Goal: Book appointment/travel/reservation

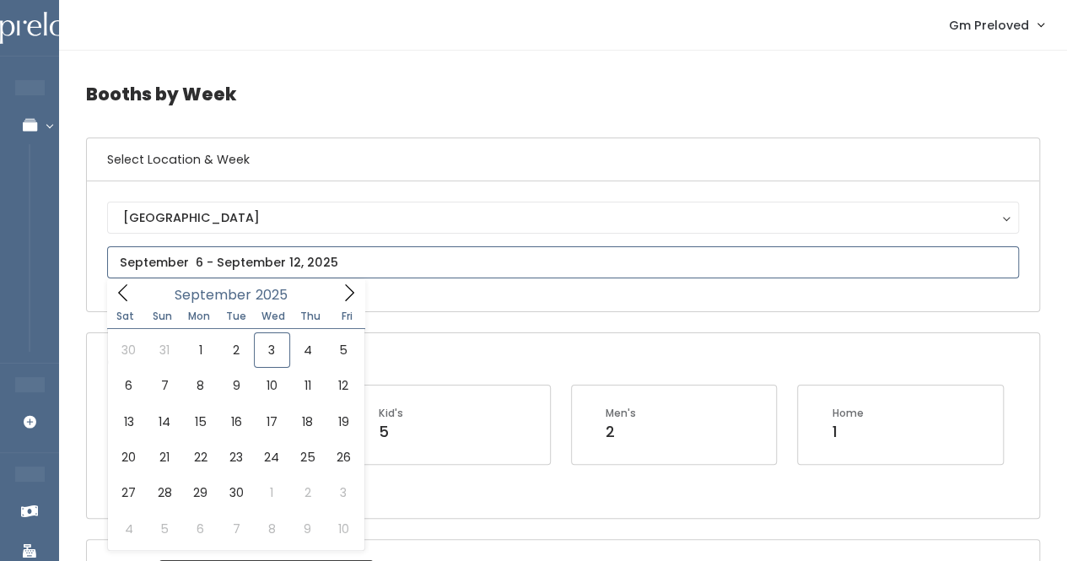
click at [272, 263] on input "text" at bounding box center [563, 262] width 912 height 32
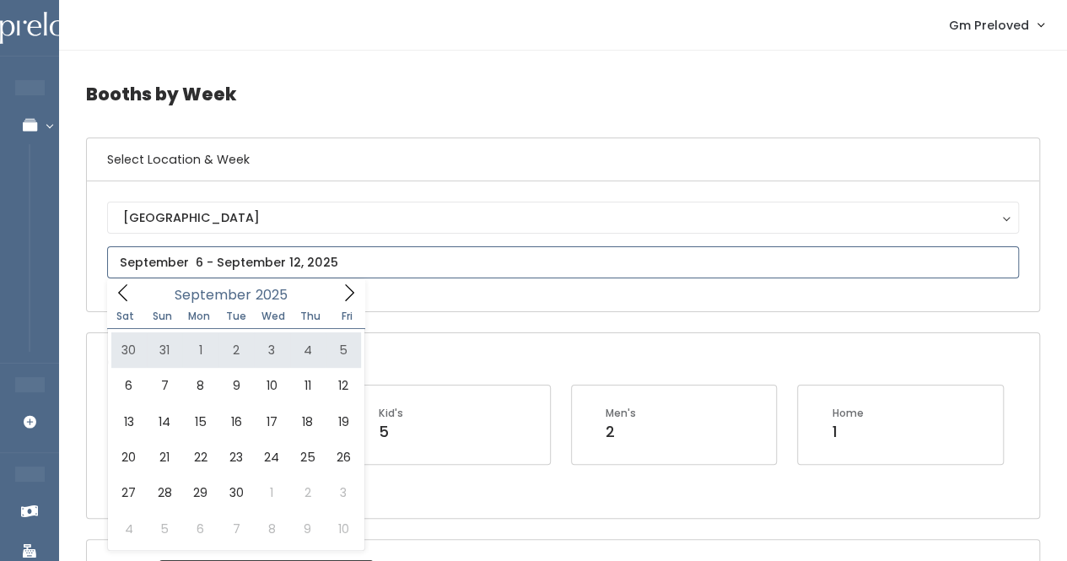
type input "[DATE] to [DATE]"
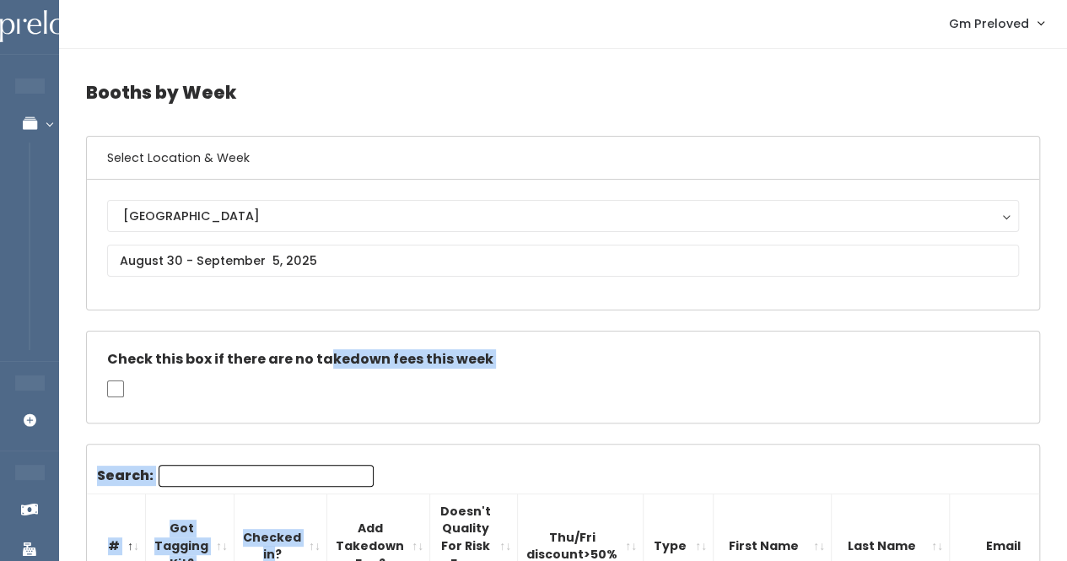
scroll to position [19, 0]
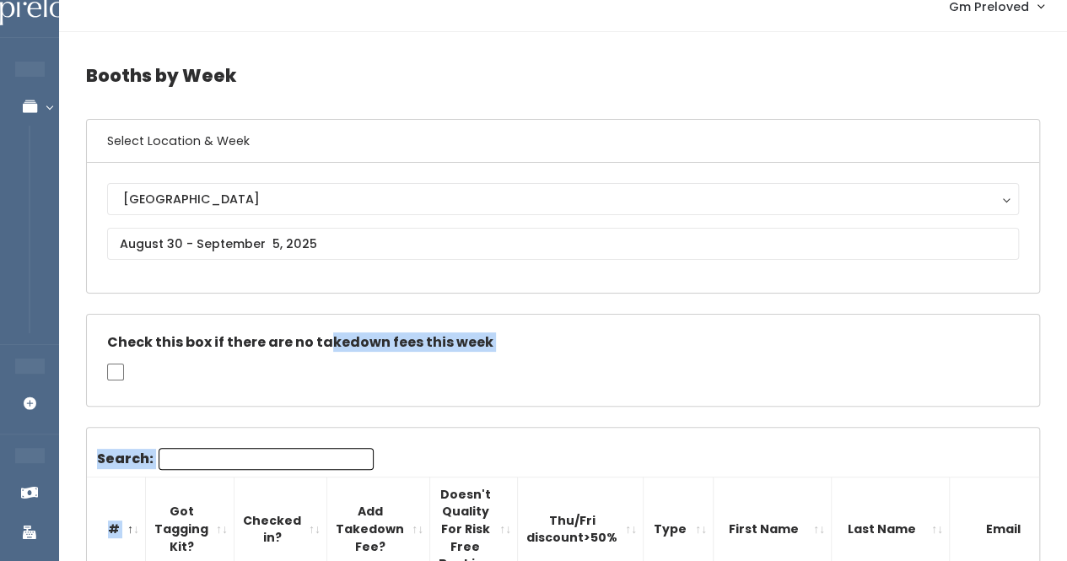
drag, startPoint x: 0, startPoint y: 0, endPoint x: 169, endPoint y: 482, distance: 510.5
click at [237, 460] on input "Search:" at bounding box center [266, 459] width 215 height 22
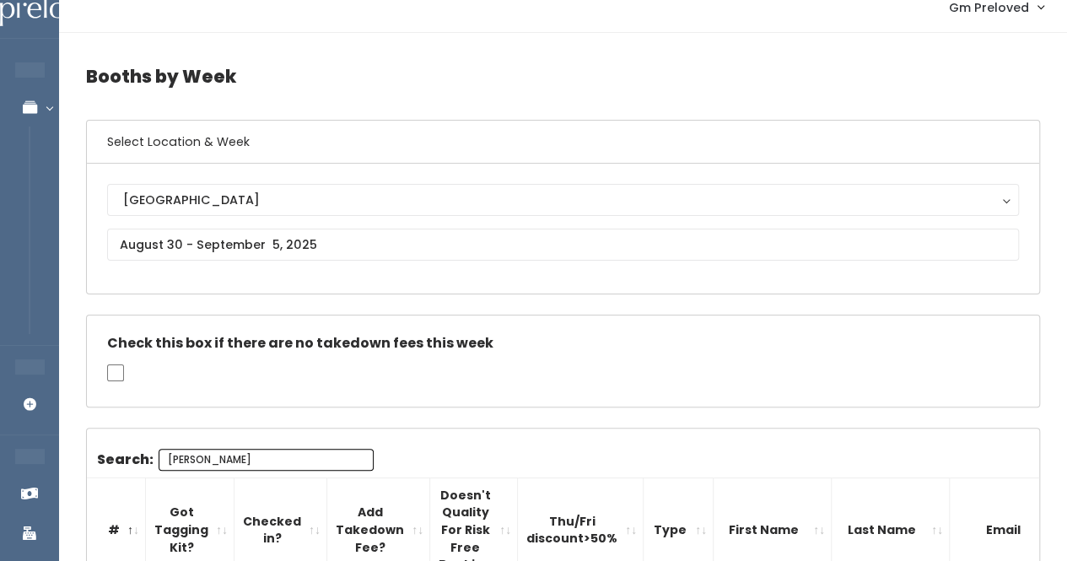
scroll to position [17, 0]
type input "alex"
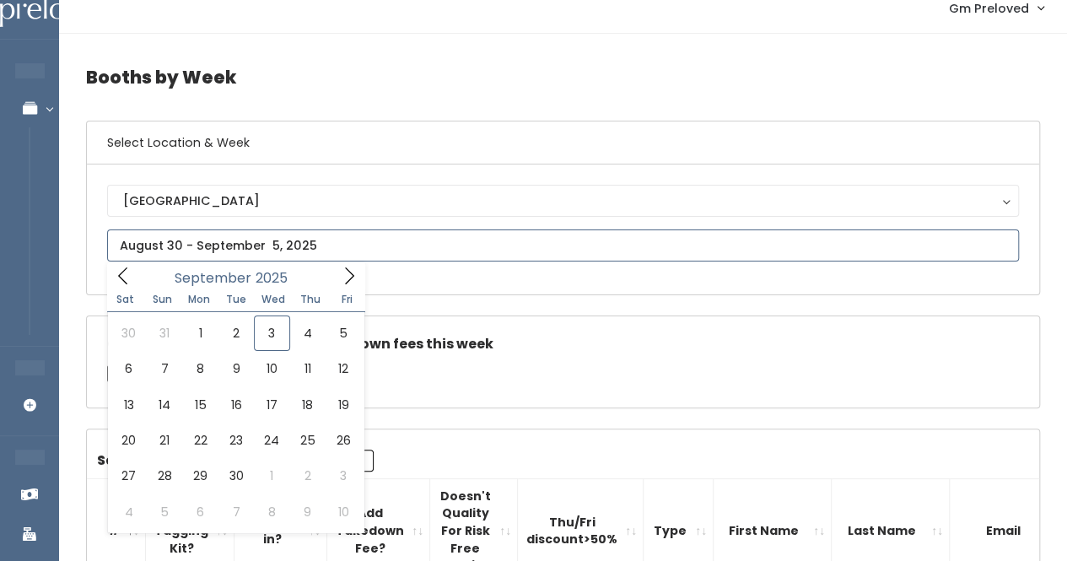
click at [233, 245] on input "text" at bounding box center [563, 245] width 912 height 32
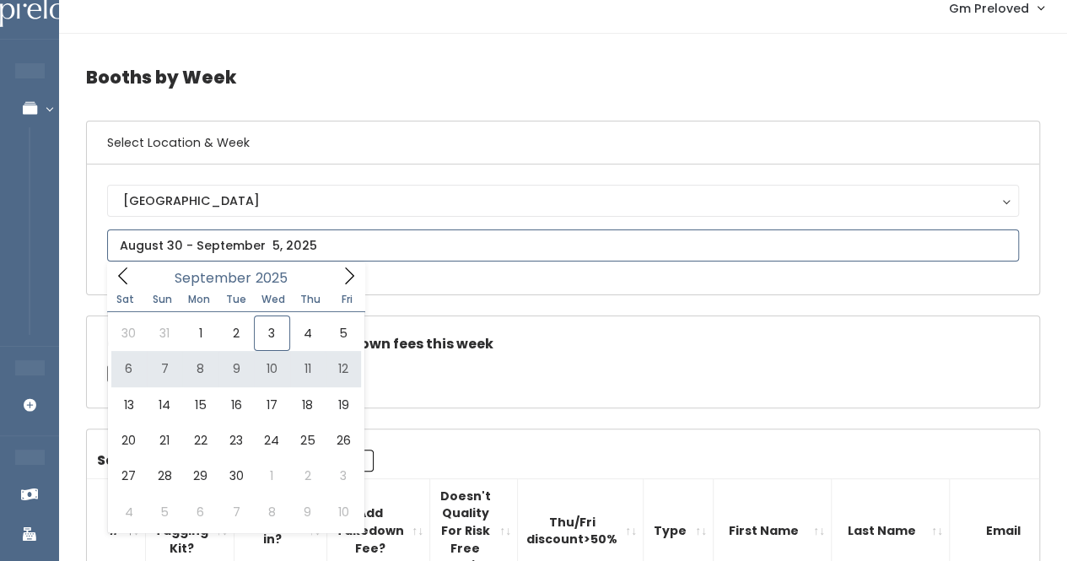
type input "September 6 to September 12"
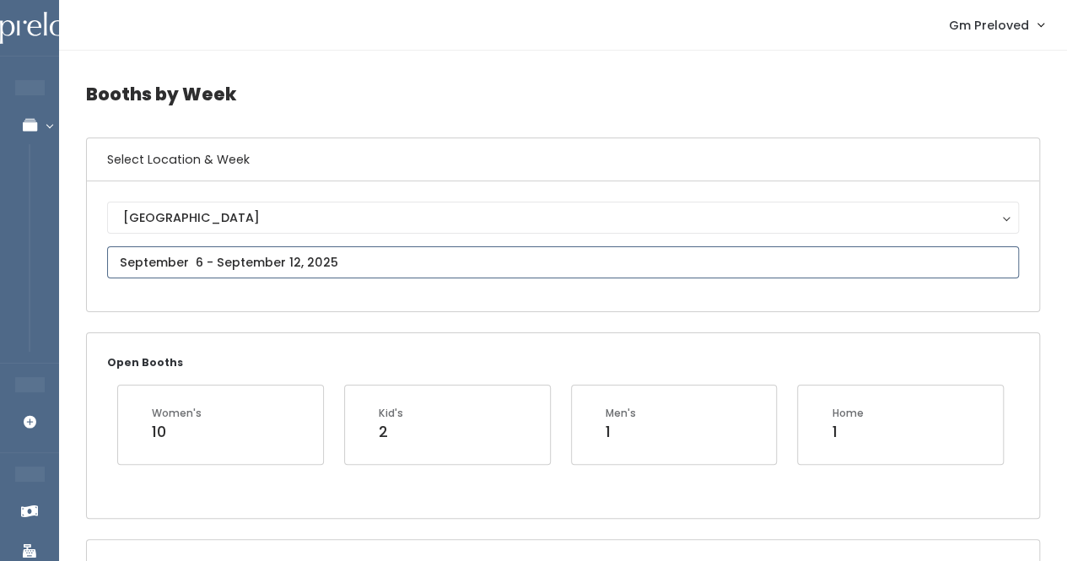
click at [353, 262] on input "text" at bounding box center [563, 262] width 912 height 32
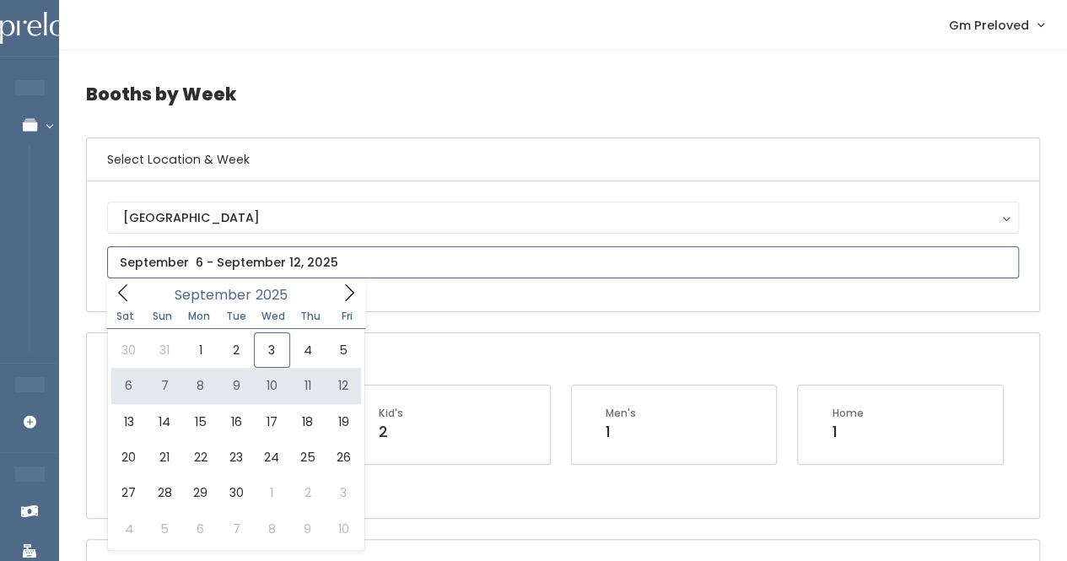
type input "September 6 to September 12"
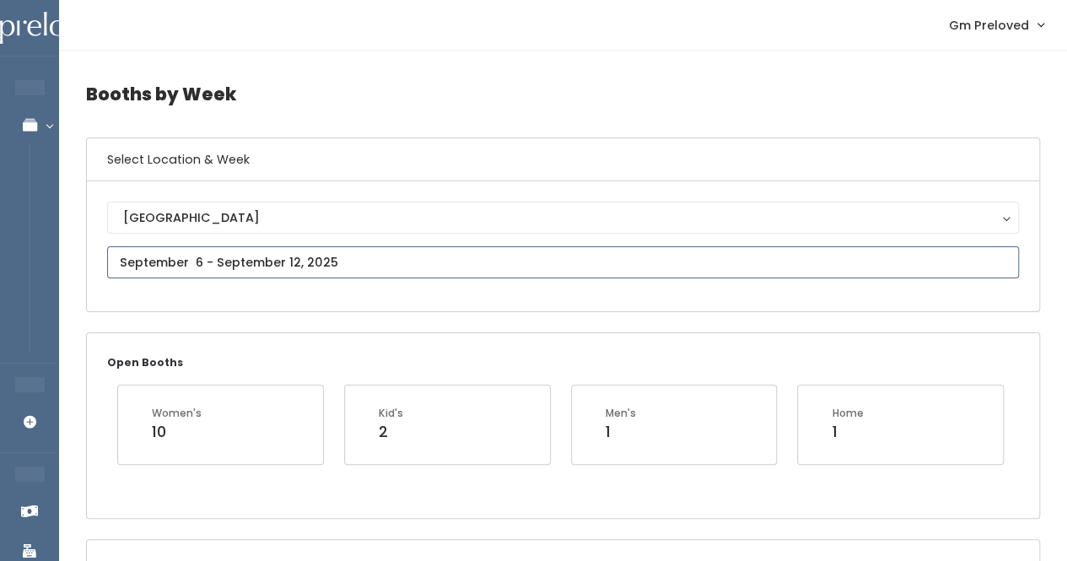
click at [289, 267] on input "text" at bounding box center [563, 262] width 912 height 32
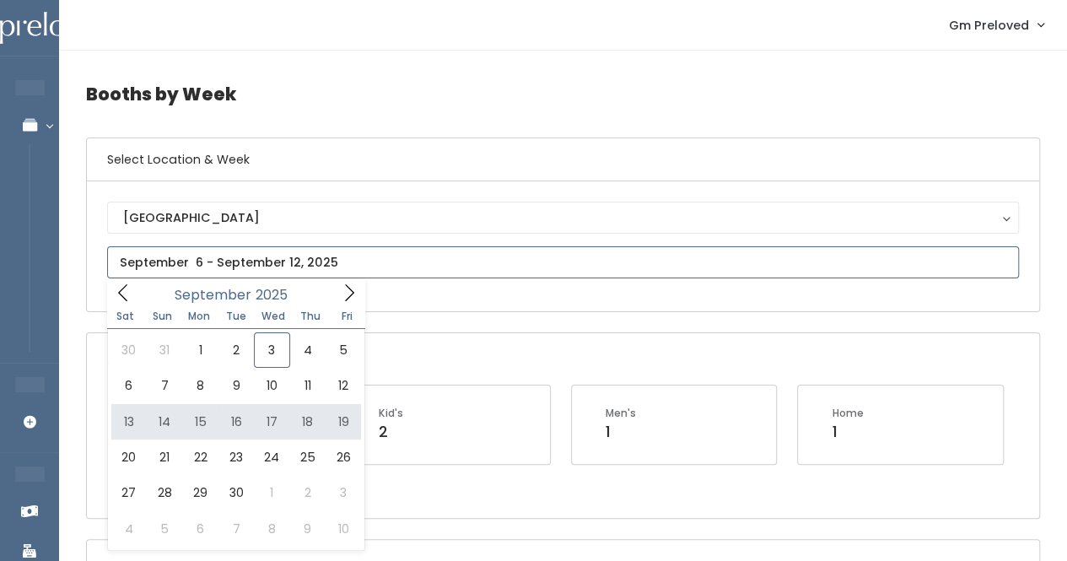
type input "September 13 to September 19"
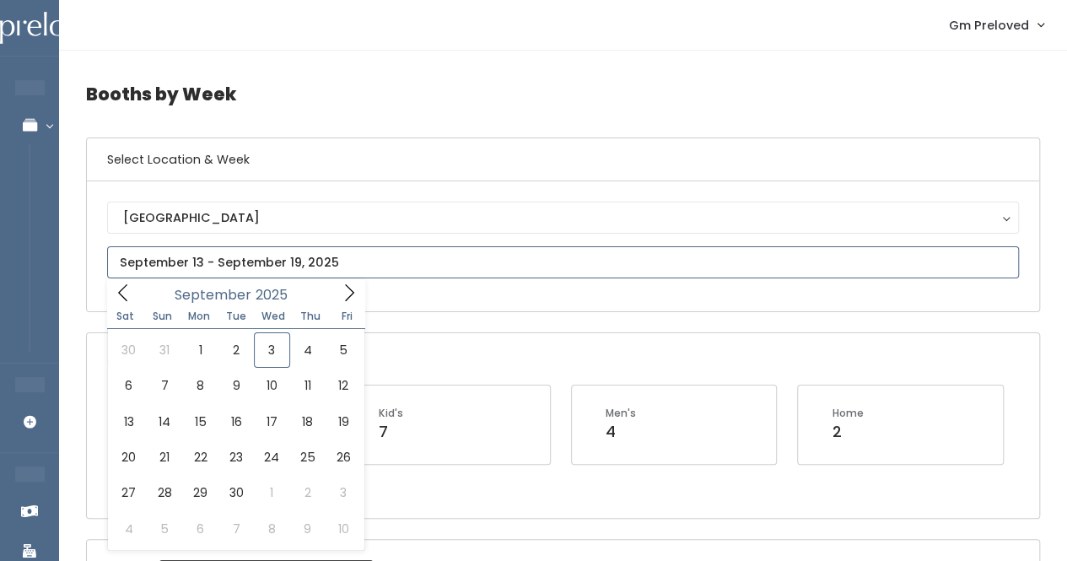
click at [591, 256] on input "text" at bounding box center [563, 262] width 912 height 32
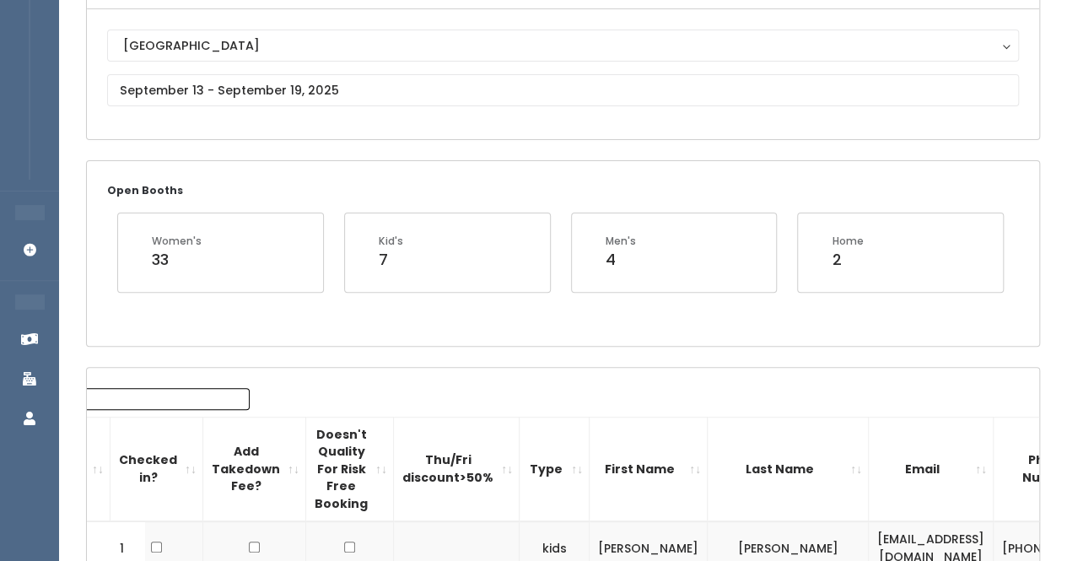
scroll to position [171, 0]
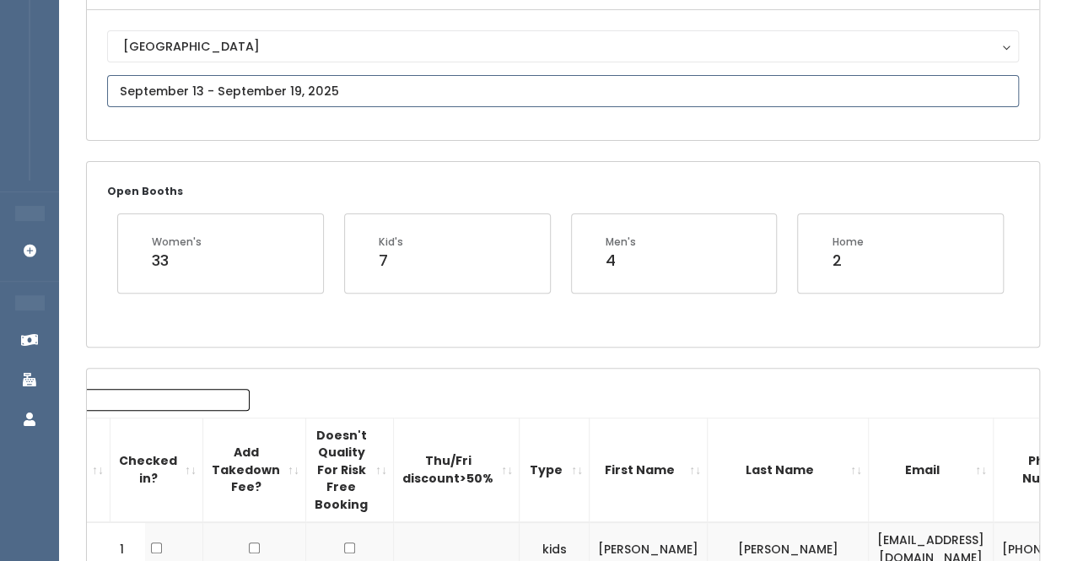
click at [277, 91] on input "text" at bounding box center [563, 91] width 912 height 32
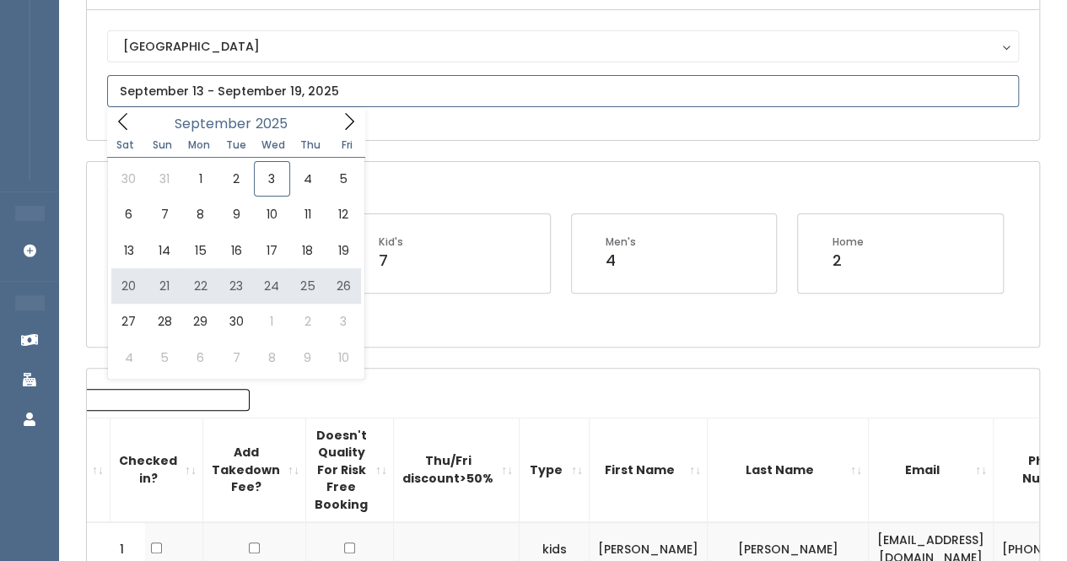
type input "September 20 to September 26"
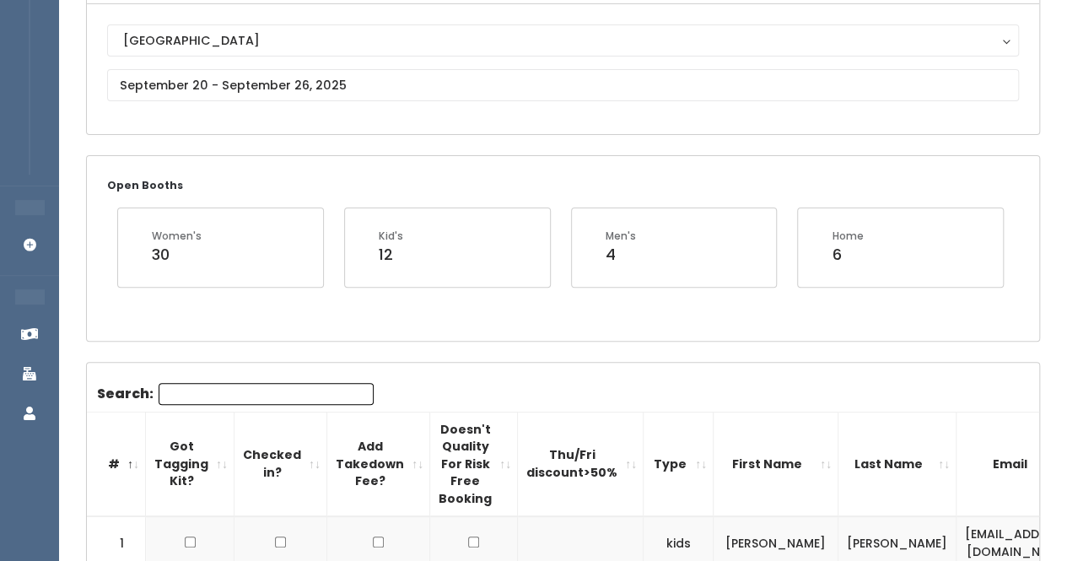
scroll to position [134, 0]
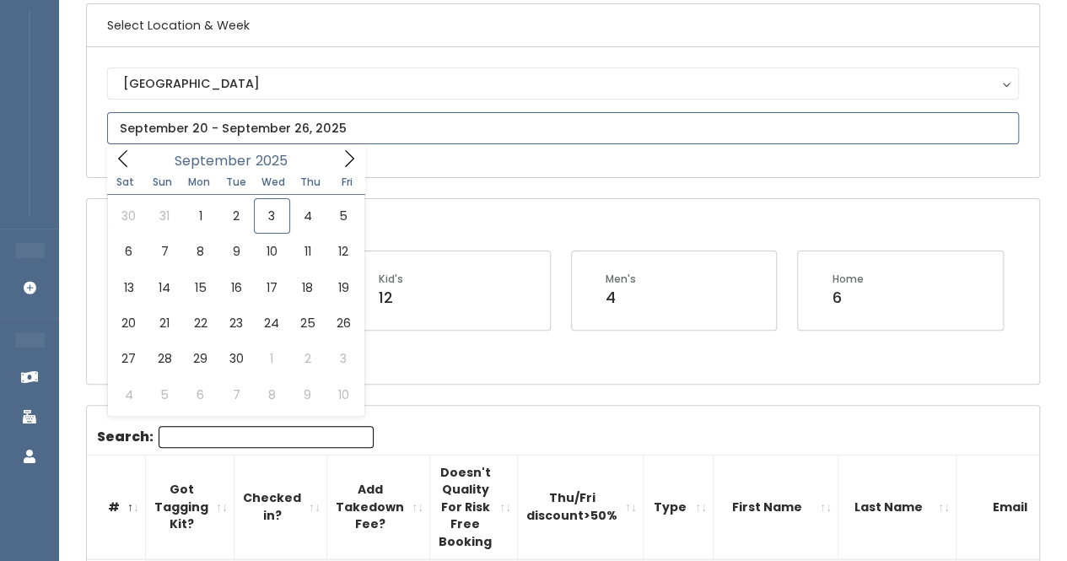
click at [199, 131] on input "text" at bounding box center [563, 128] width 912 height 32
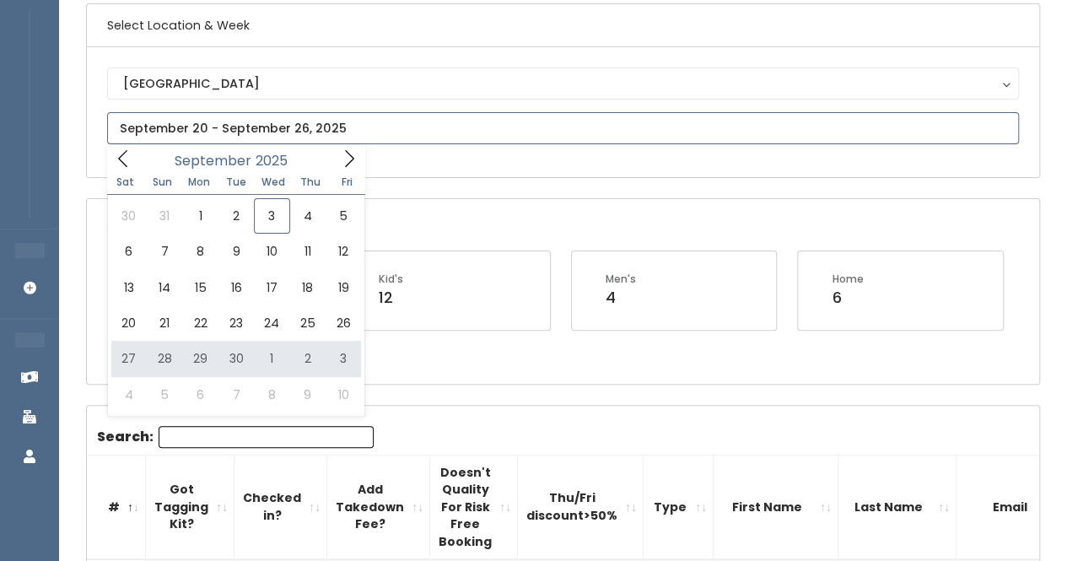
type input "September 27 to October 3"
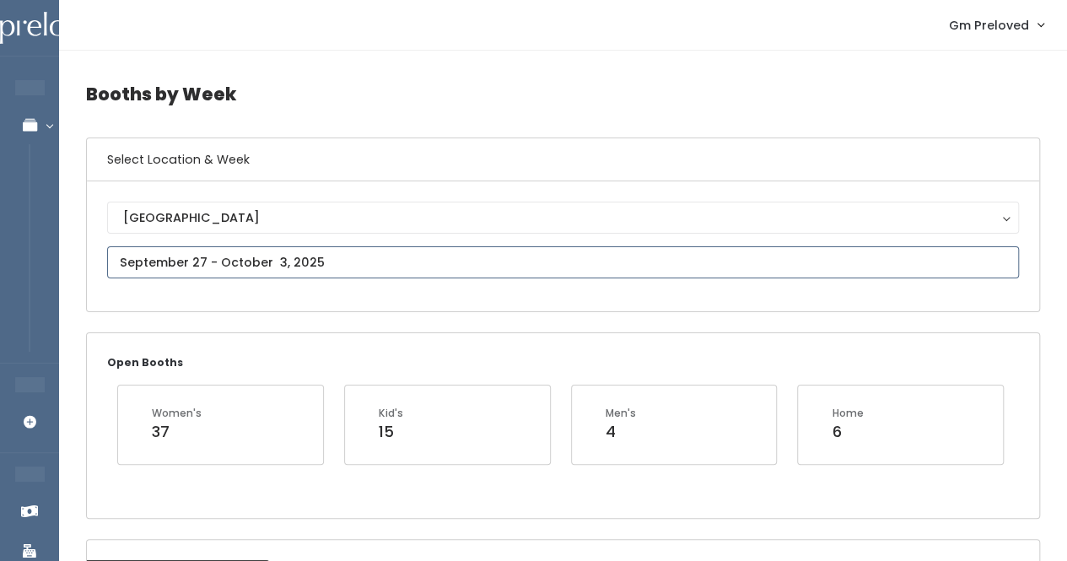
click at [216, 252] on input "text" at bounding box center [563, 262] width 912 height 32
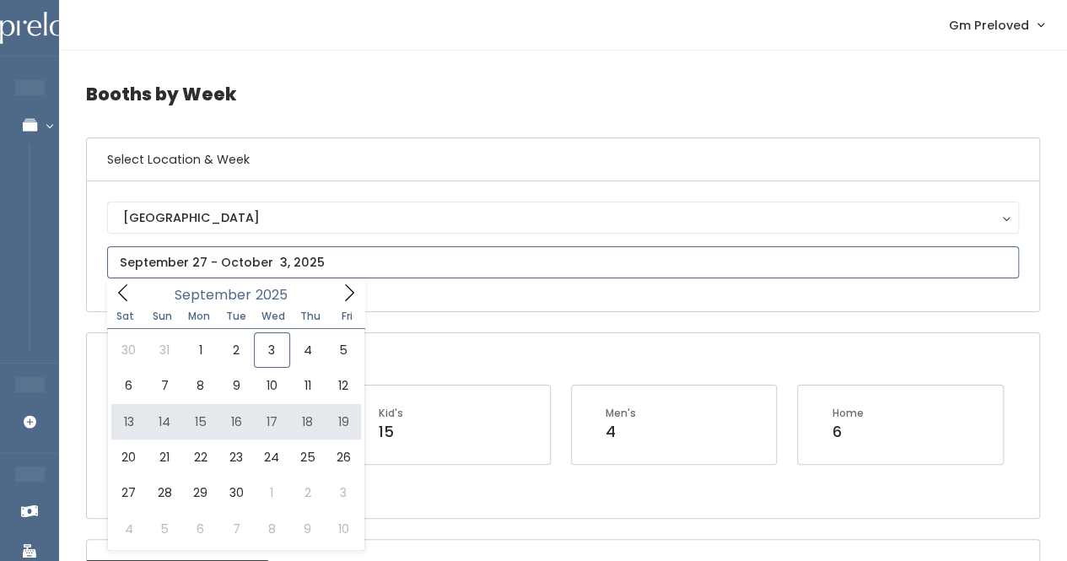
type input "September 13 to September 19"
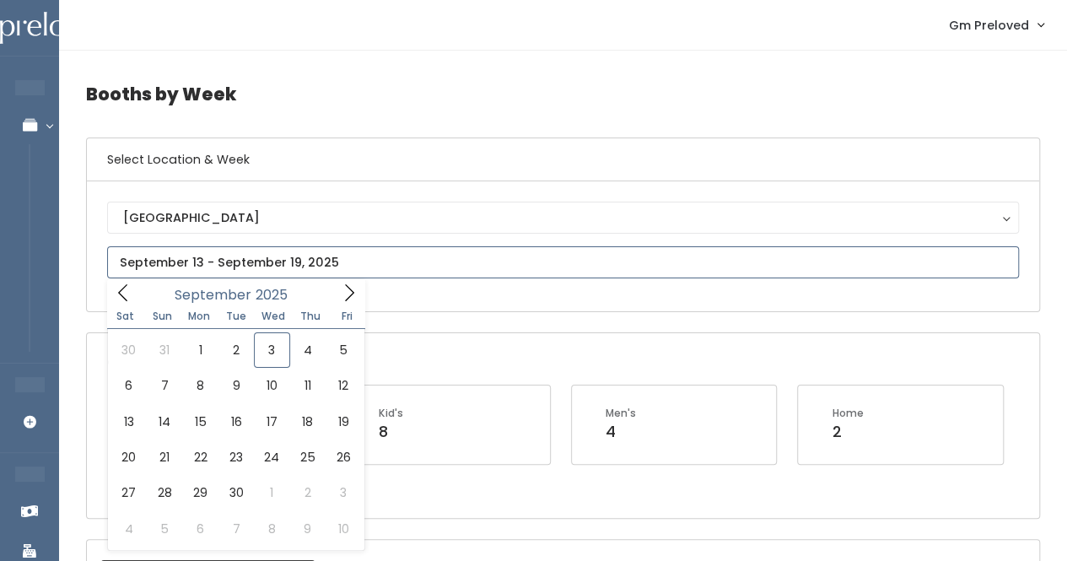
click at [213, 271] on input "text" at bounding box center [563, 262] width 912 height 32
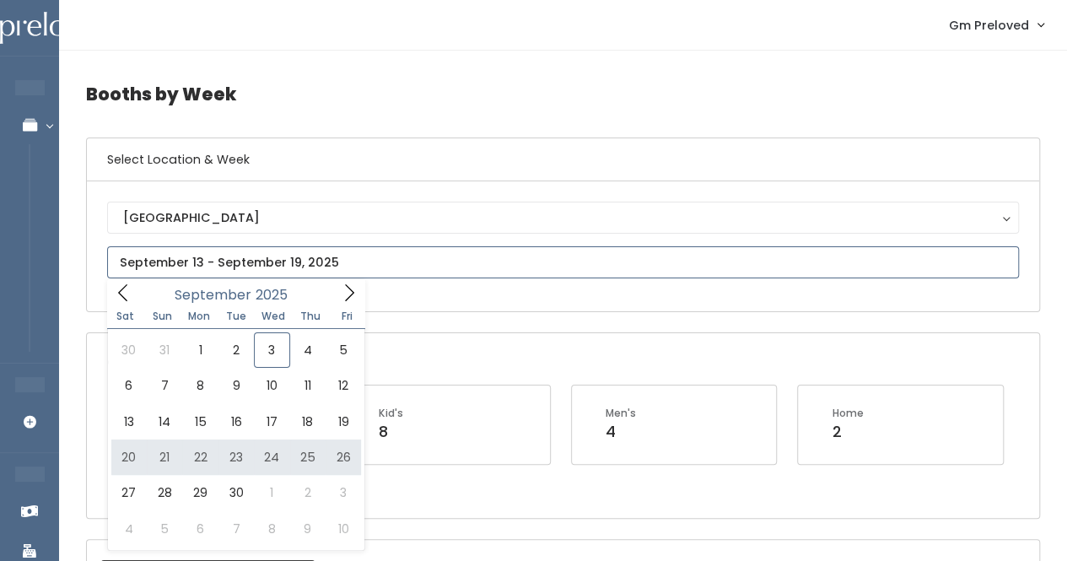
type input "September 20 to September 26"
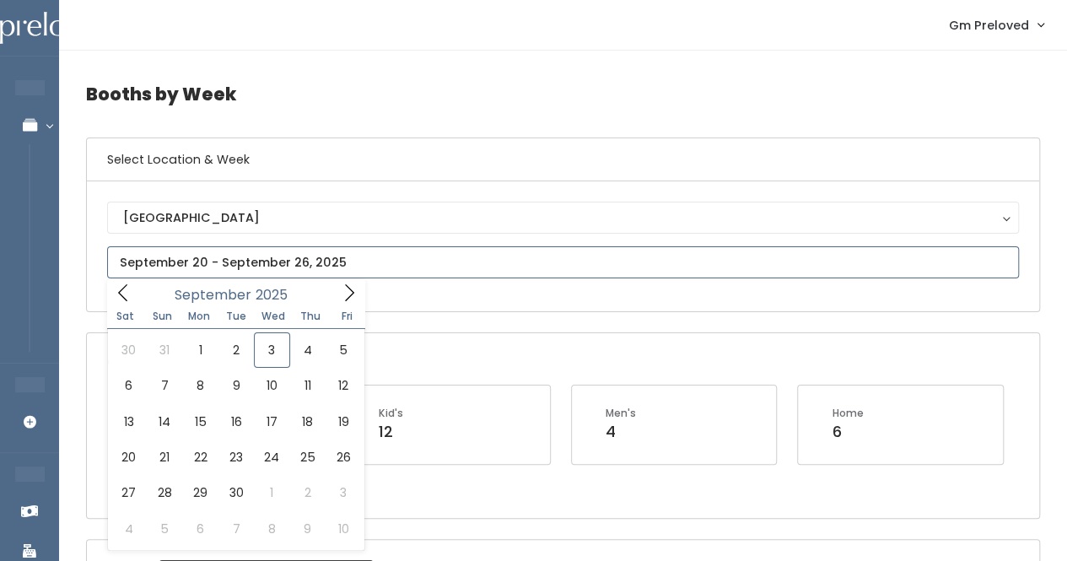
click at [219, 262] on input "text" at bounding box center [563, 262] width 912 height 32
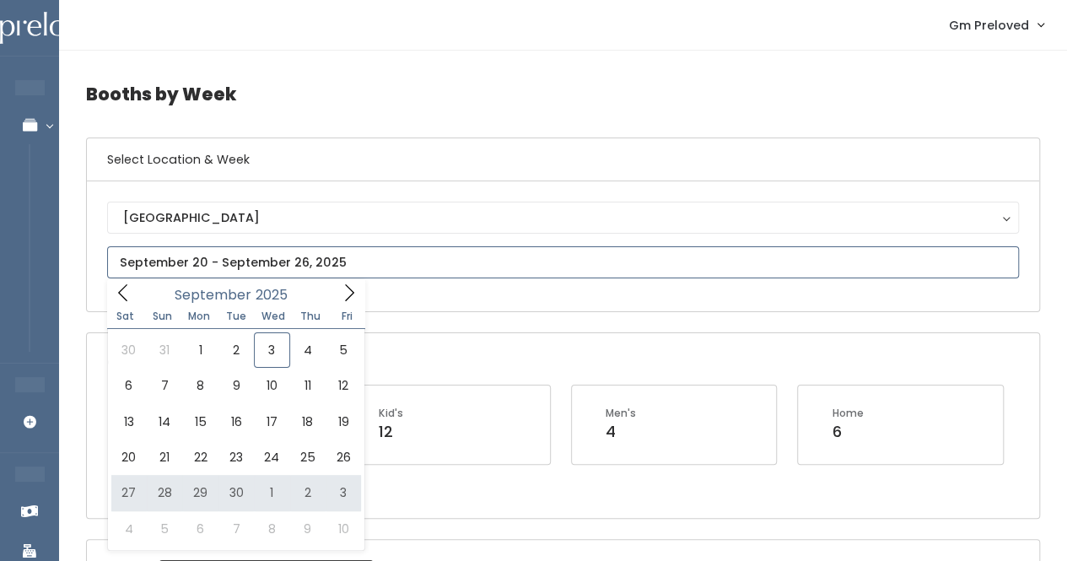
type input "September 27 to October 3"
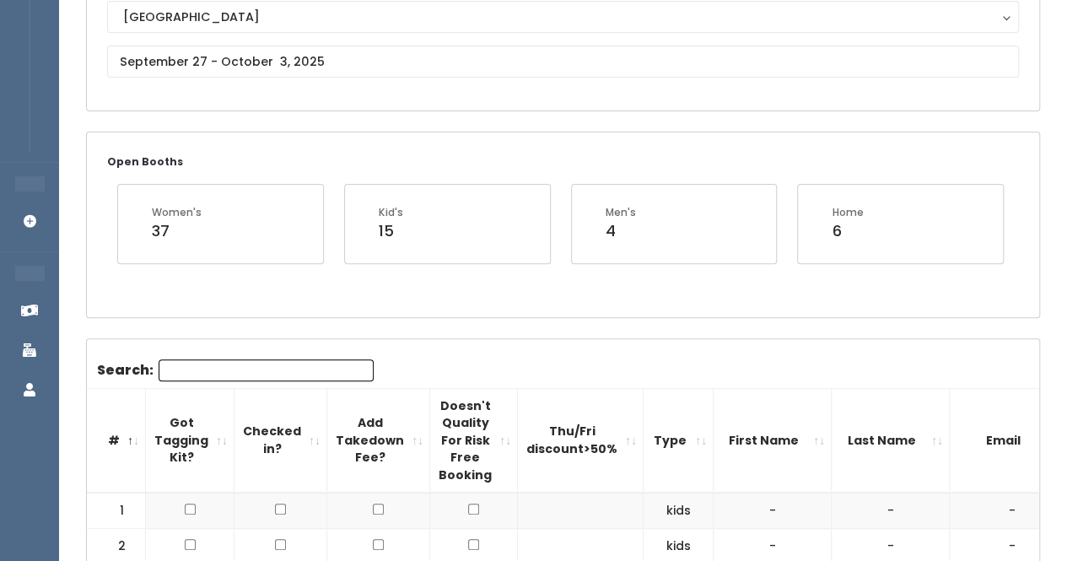
scroll to position [200, 0]
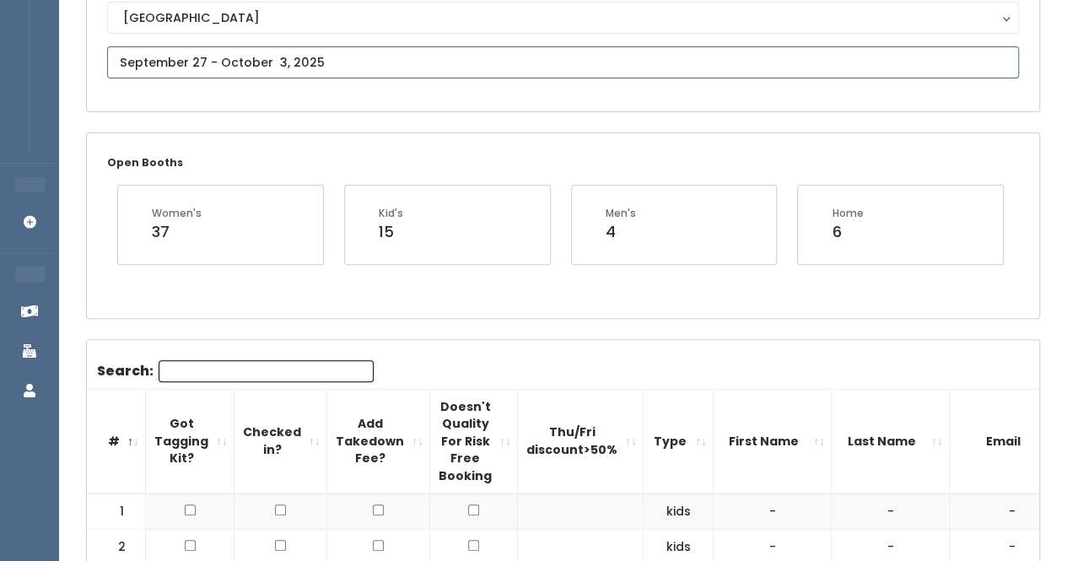
click at [260, 53] on input "text" at bounding box center [563, 62] width 912 height 32
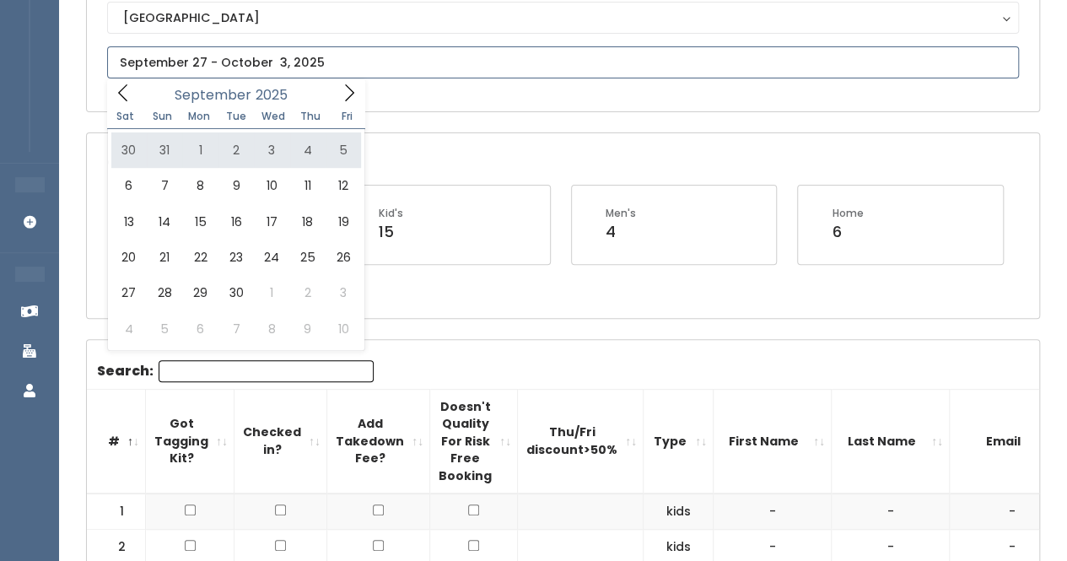
type input "[DATE] to [DATE]"
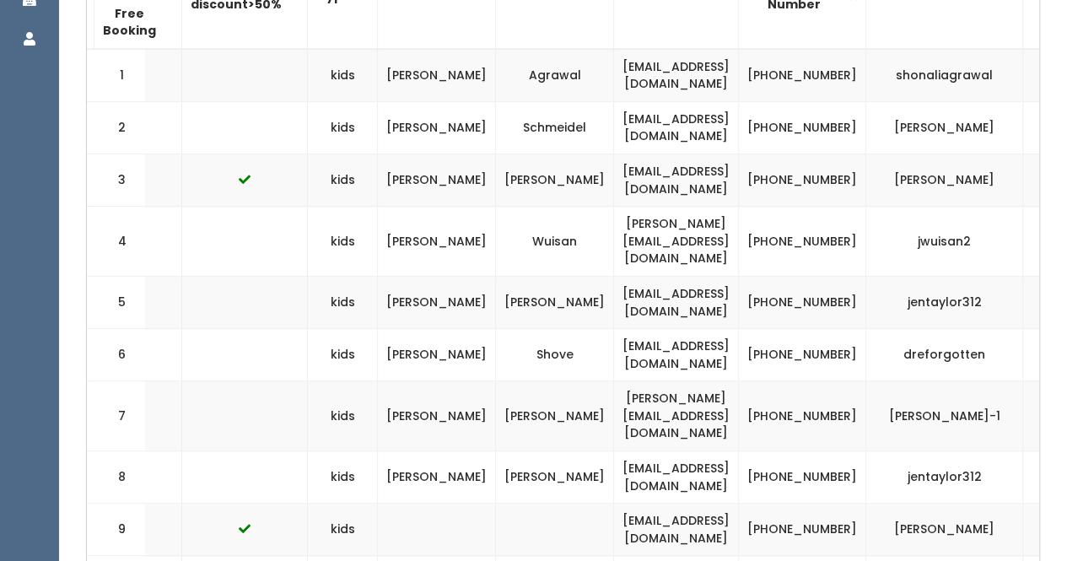
scroll to position [0, 345]
